Goal: Check status: Check status

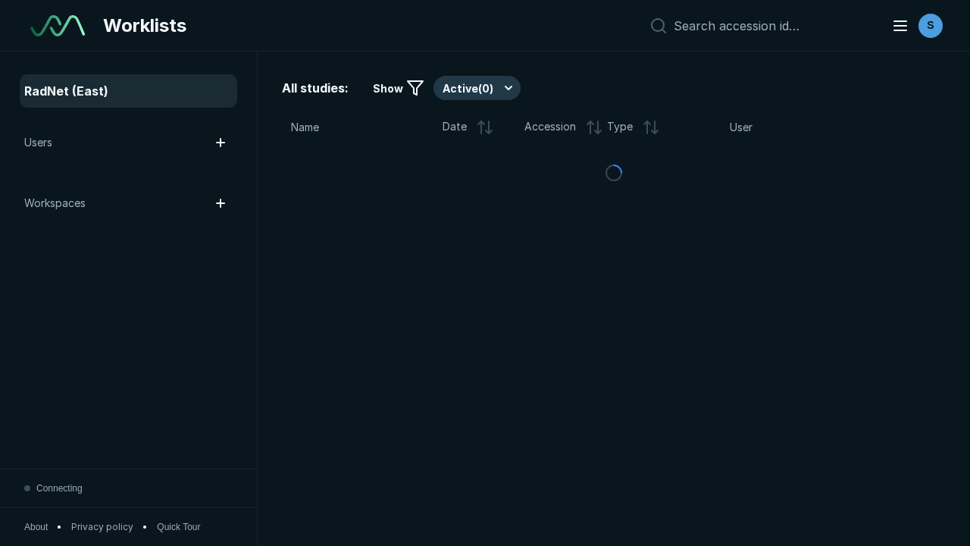
scroll to position [4139, 6313]
